Goal: Information Seeking & Learning: Find specific fact

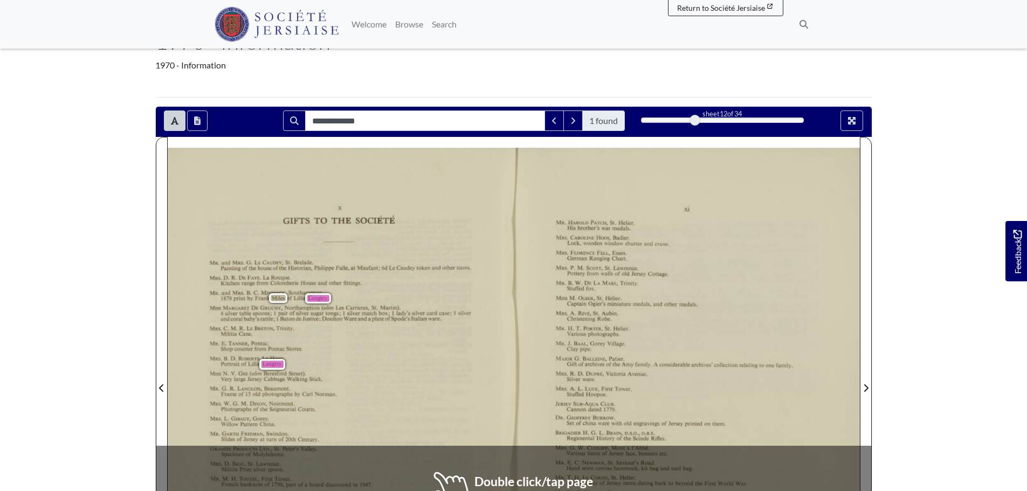
scroll to position [108, 0]
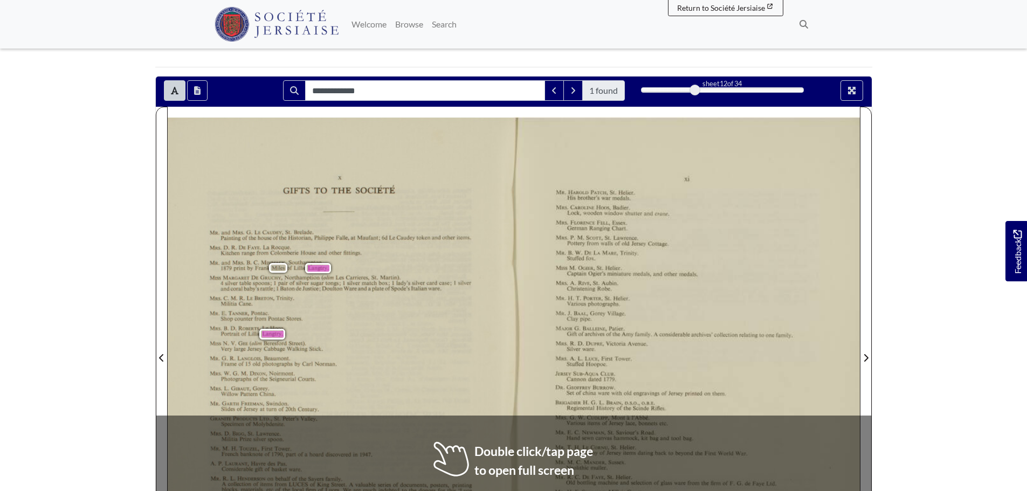
click at [101, 257] on body "Menu" at bounding box center [513, 374] width 1027 height 965
click at [287, 269] on span "of" at bounding box center [289, 267] width 4 height 5
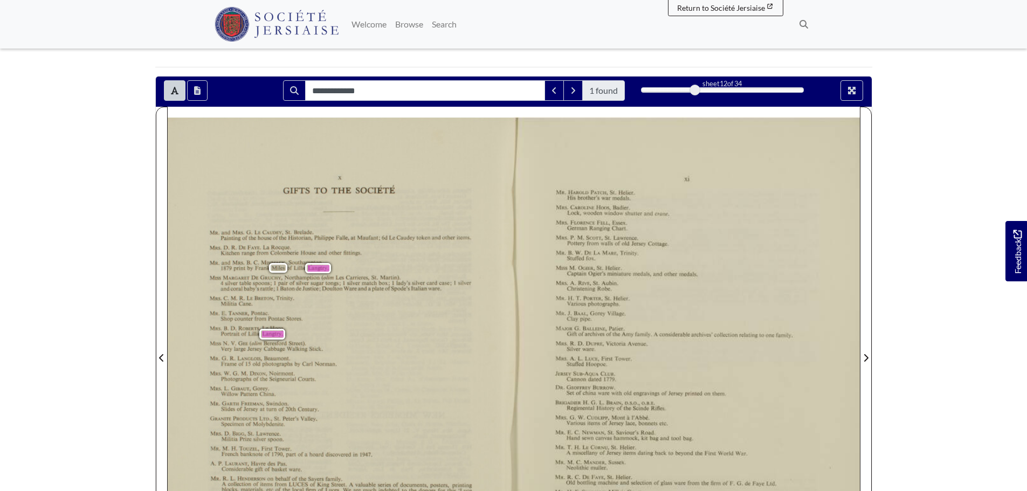
click at [334, 269] on div "X GIFTS TO THE SOCIETE MR. and MRS. G. LE CAUDEY, [GEOGRAPHIC_DATA][PERSON_NAME…" at bounding box center [341, 357] width 346 height 479
click at [336, 278] on span "Les" at bounding box center [338, 276] width 6 height 5
click at [324, 280] on span "(slim" at bounding box center [326, 278] width 10 height 6
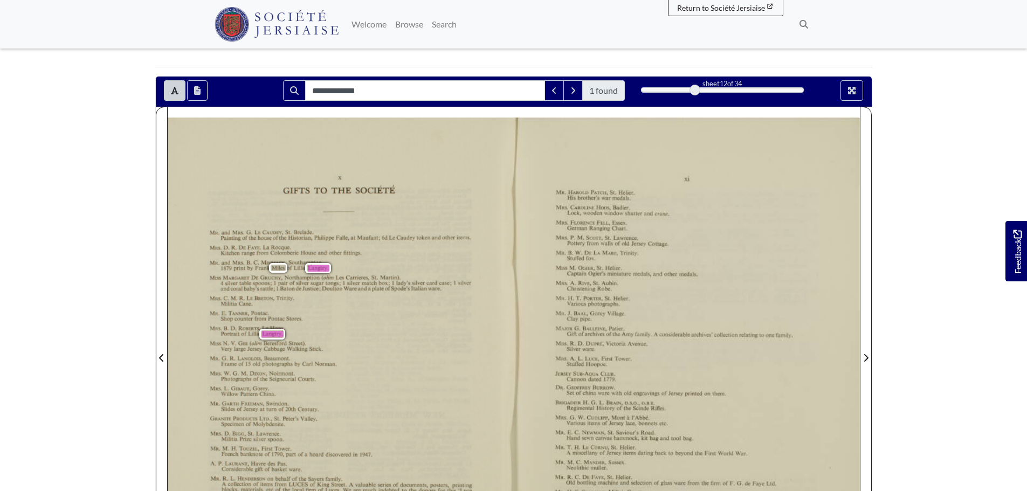
click at [305, 286] on span "Justice;" at bounding box center [310, 288] width 16 height 6
click at [49, 267] on body "Menu" at bounding box center [513, 374] width 1027 height 965
click at [405, 356] on div "X GIFTS TO THE SOCIETE MR. and MRS. G. LE CAUDEY, [GEOGRAPHIC_DATA][PERSON_NAME…" at bounding box center [341, 357] width 346 height 479
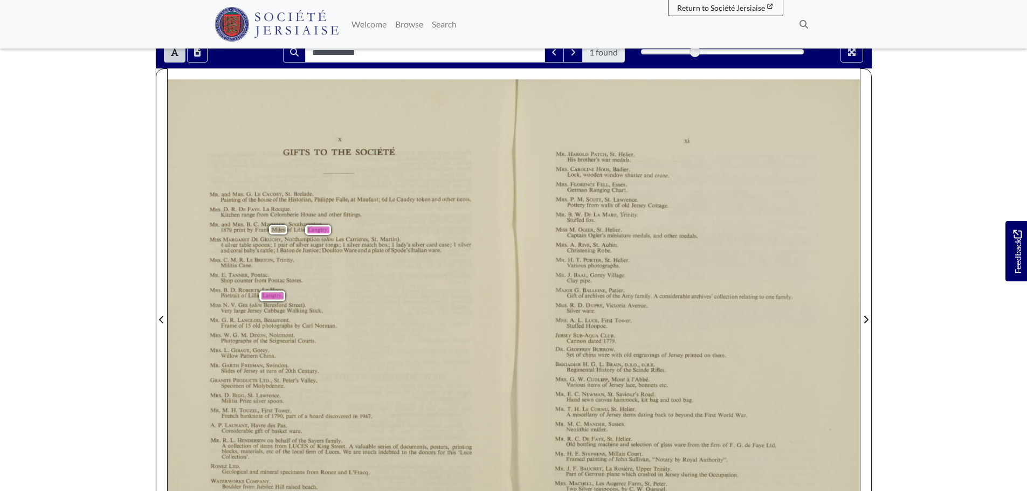
scroll to position [162, 0]
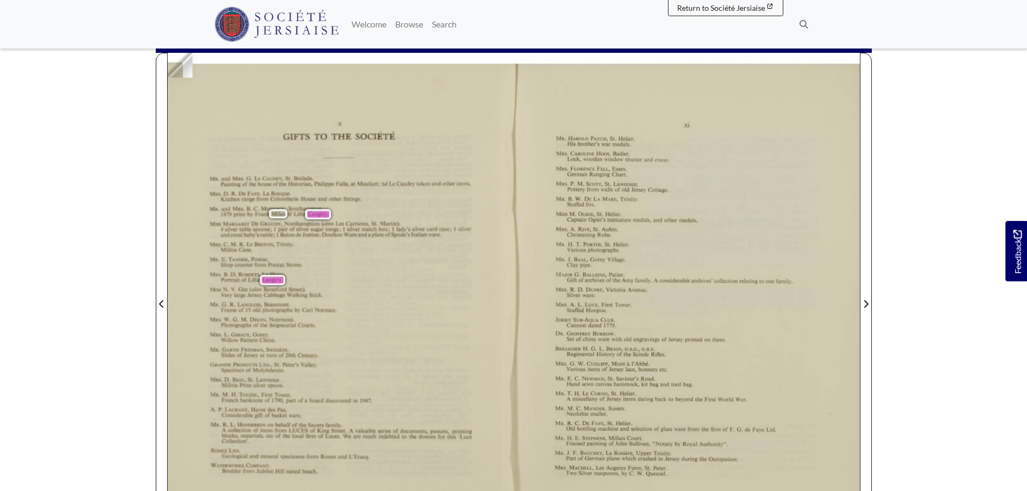
click at [113, 93] on body "Menu" at bounding box center [513, 320] width 1027 height 965
click at [116, 237] on body "Menu" at bounding box center [513, 320] width 1027 height 965
